Goal: Information Seeking & Learning: Learn about a topic

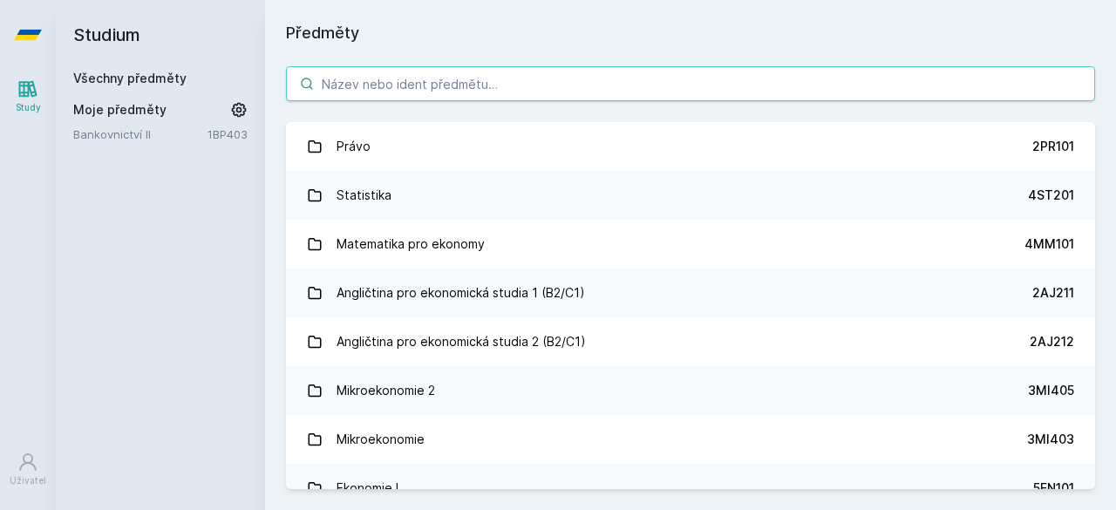
click at [382, 80] on input "search" at bounding box center [690, 83] width 809 height 35
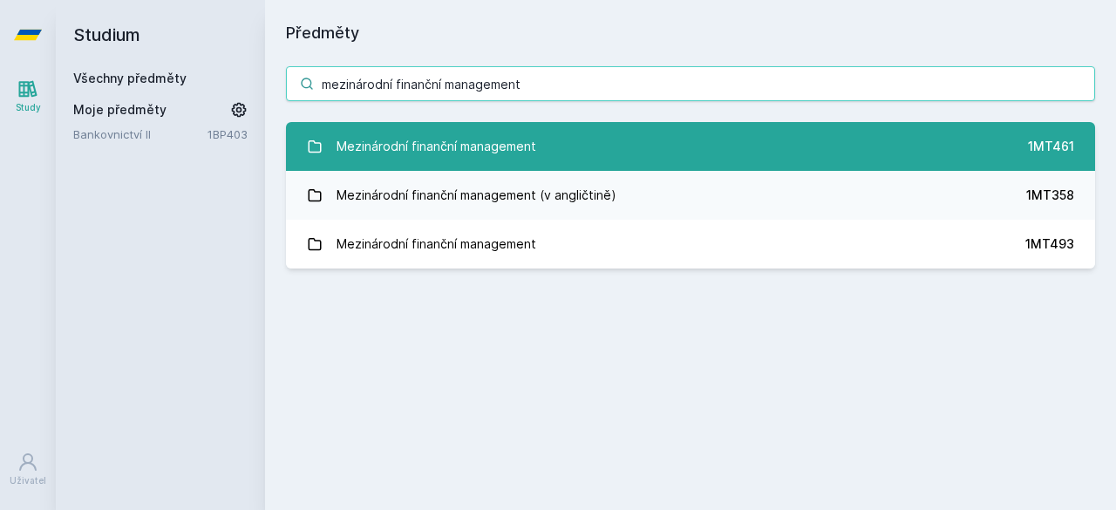
type input "mezinárodní finanční management"
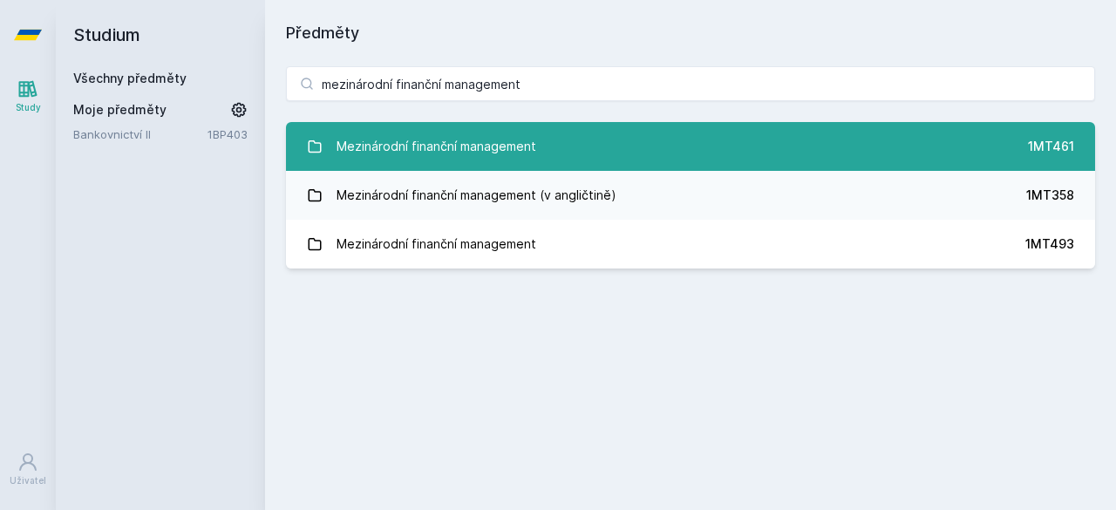
click at [516, 145] on div "Mezinárodní finanční management" at bounding box center [436, 146] width 200 height 35
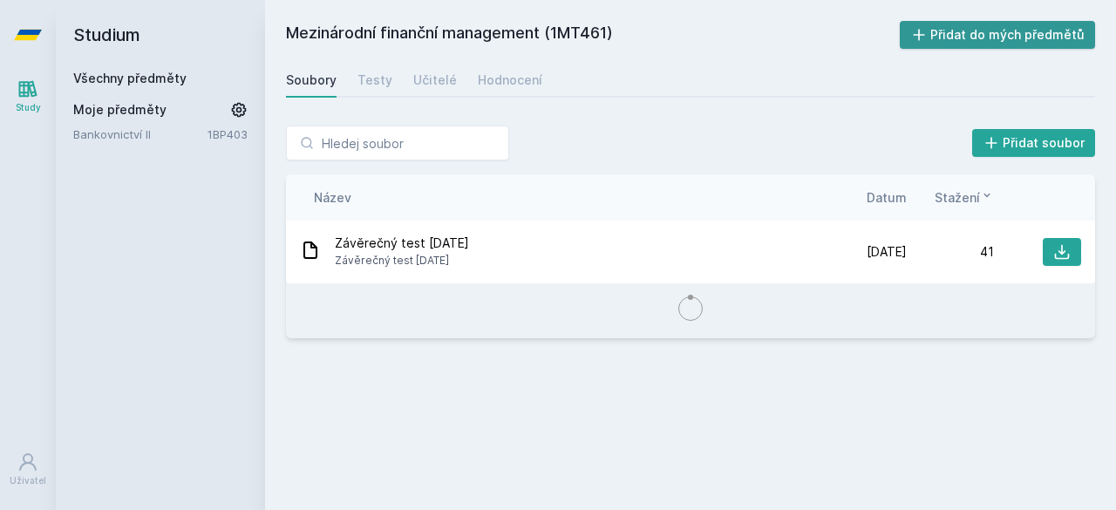
click at [962, 37] on button "Přidat do mých předmětů" at bounding box center [997, 35] width 196 height 28
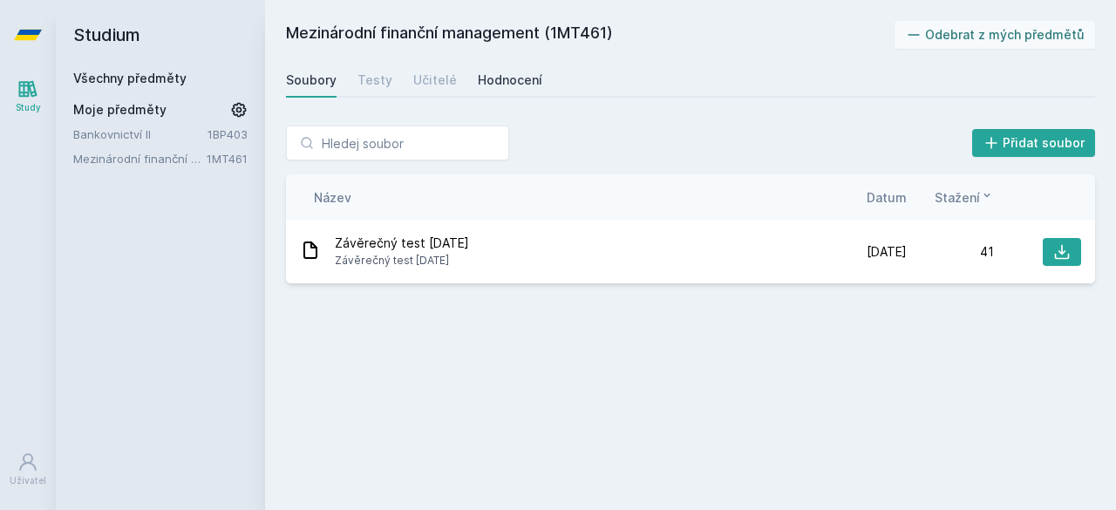
click at [528, 93] on link "Hodnocení" at bounding box center [510, 80] width 64 height 35
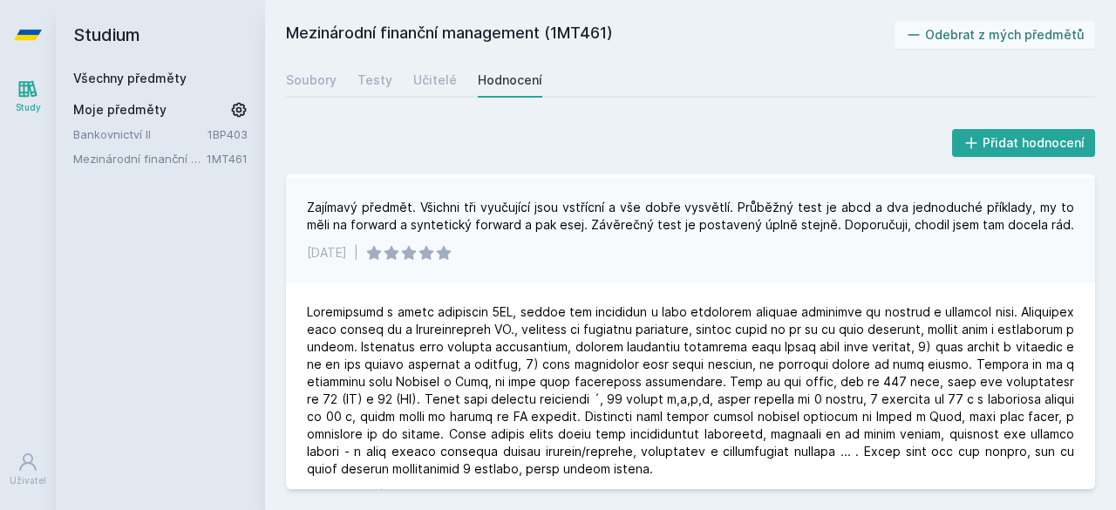
scroll to position [486, 0]
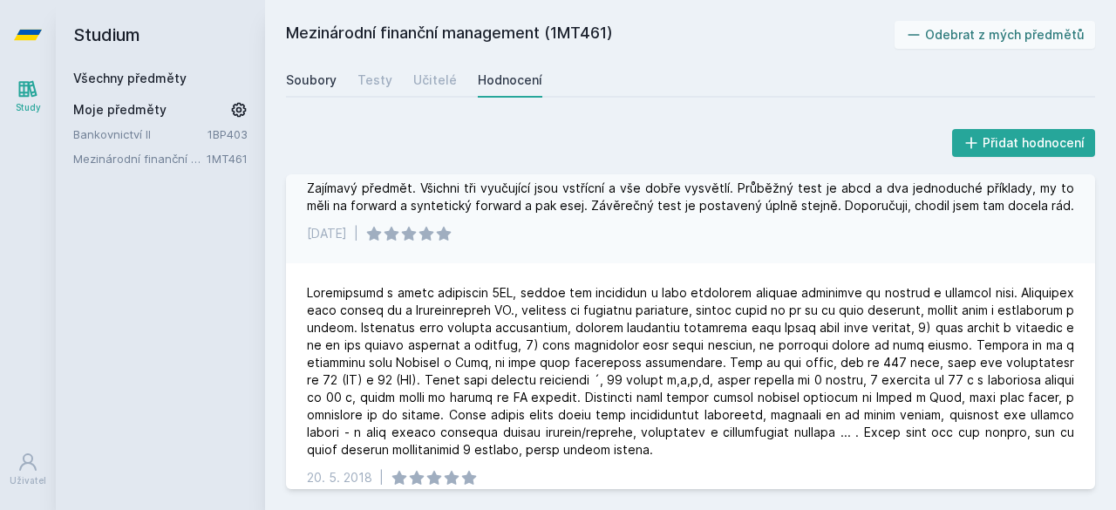
click at [322, 85] on div "Soubory" at bounding box center [311, 79] width 51 height 17
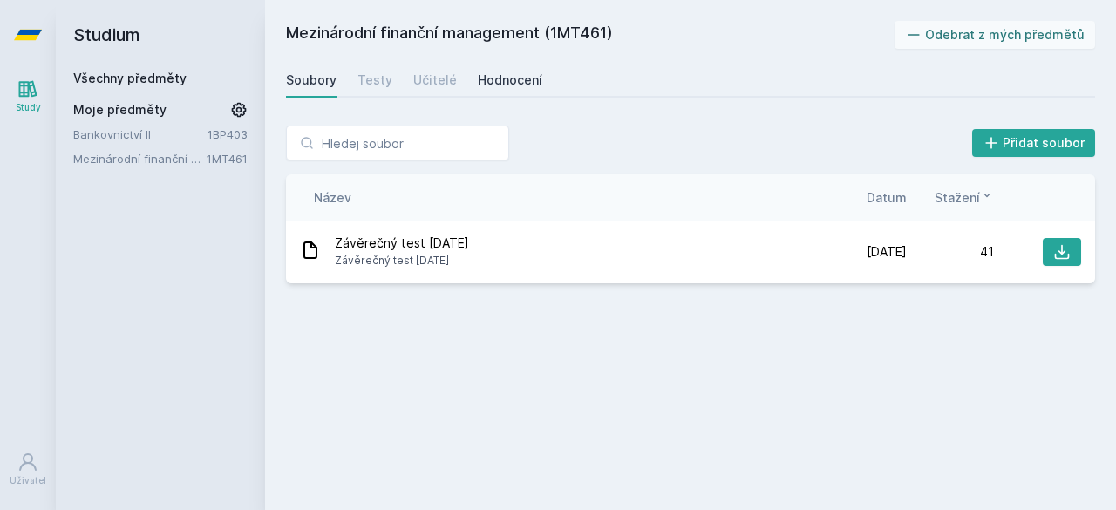
click at [505, 85] on div "Hodnocení" at bounding box center [510, 79] width 64 height 17
